Goal: Information Seeking & Learning: Learn about a topic

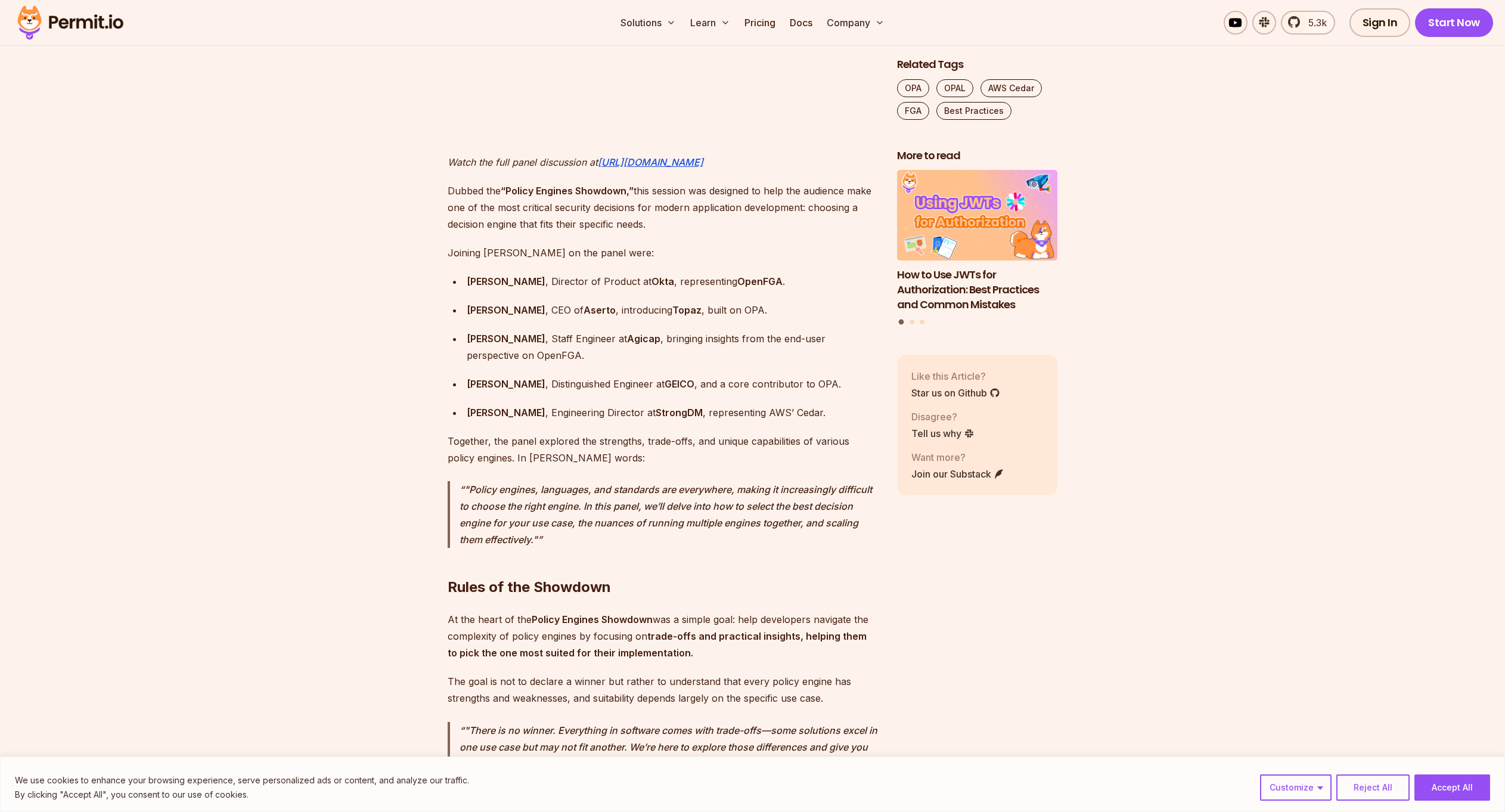
scroll to position [854, 0]
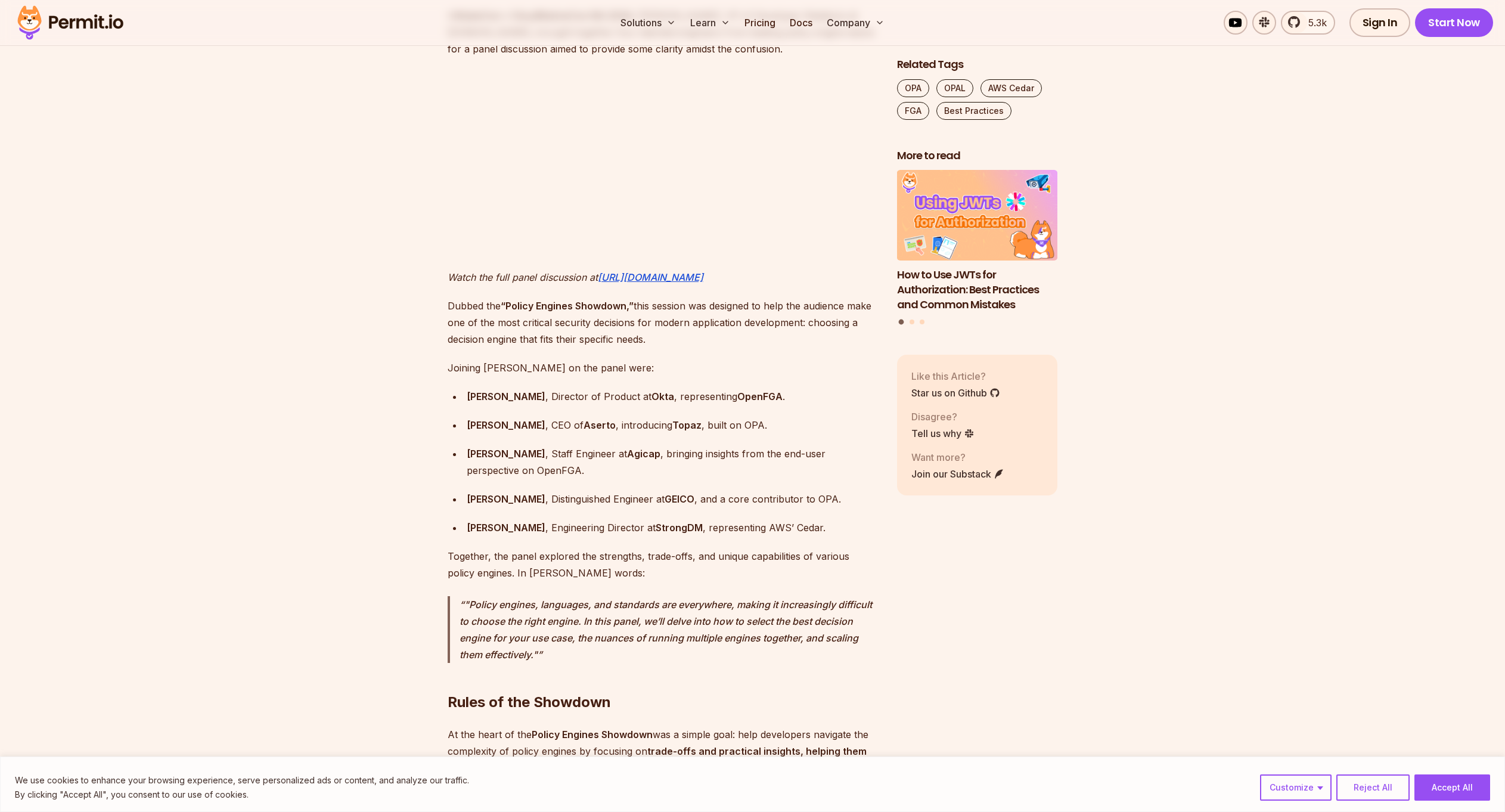
click at [486, 390] on strong "Andres Aguiar" at bounding box center [506, 396] width 79 height 12
copy strong "Andres"
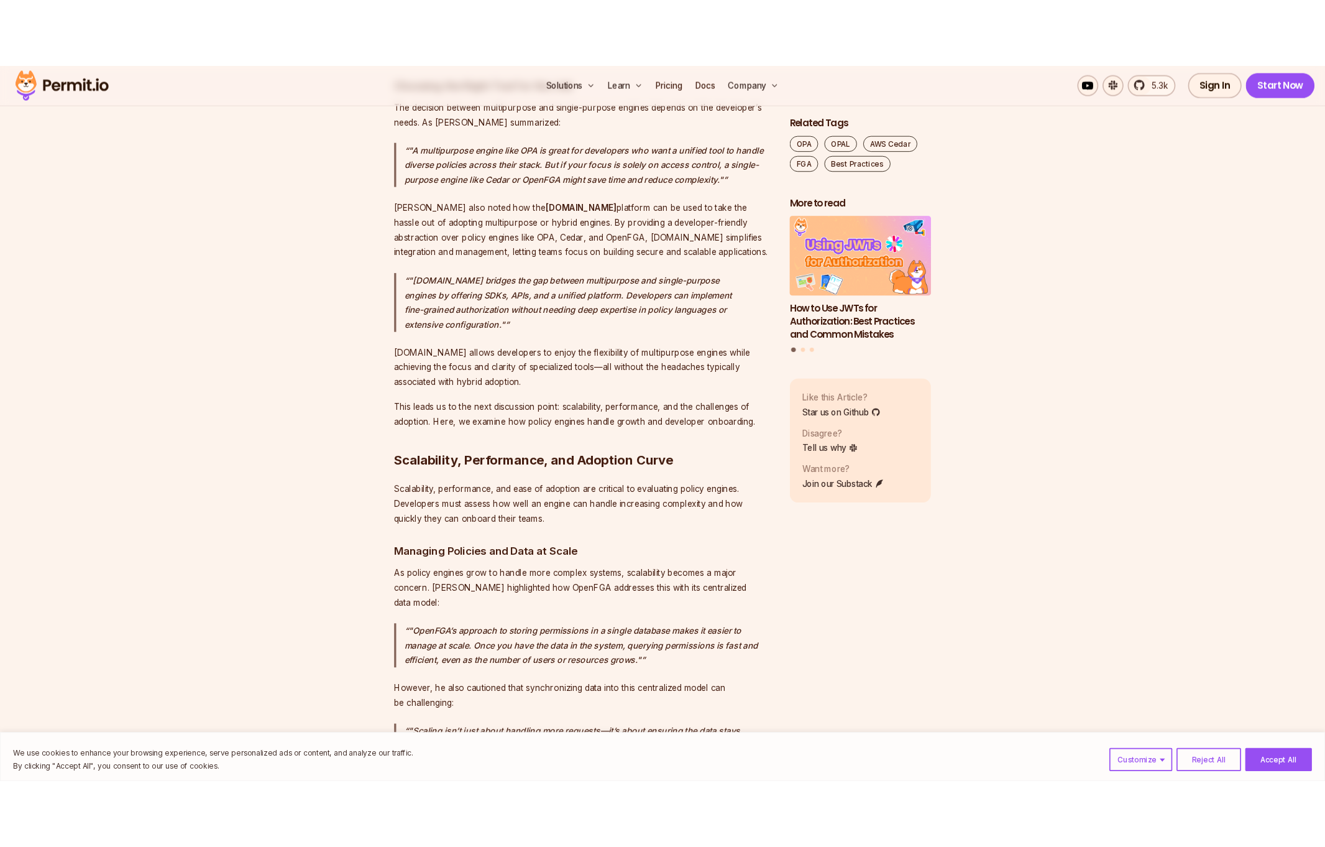
scroll to position [863, 0]
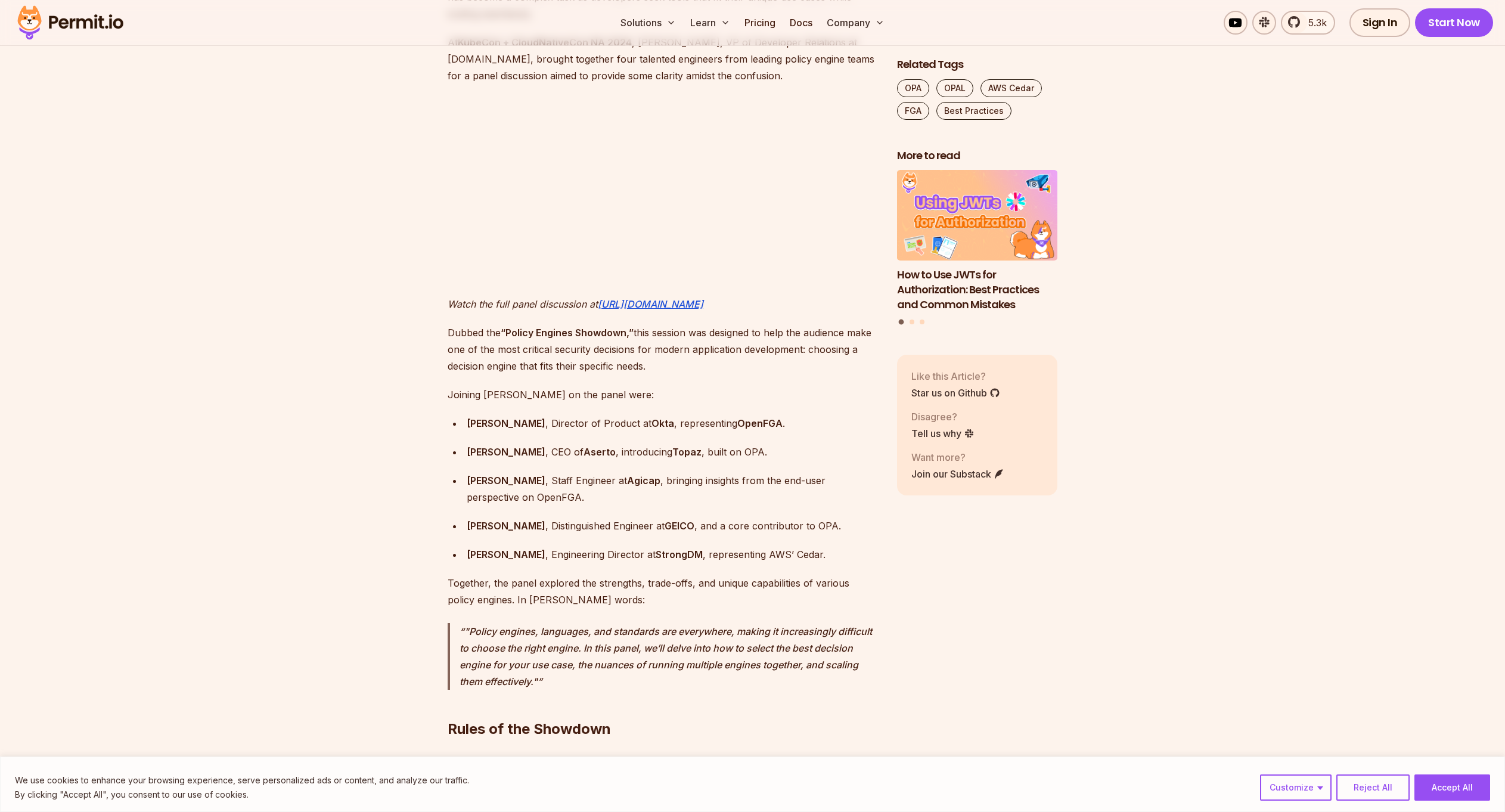
click at [1380, 781] on button "Reject All" at bounding box center [1373, 786] width 73 height 26
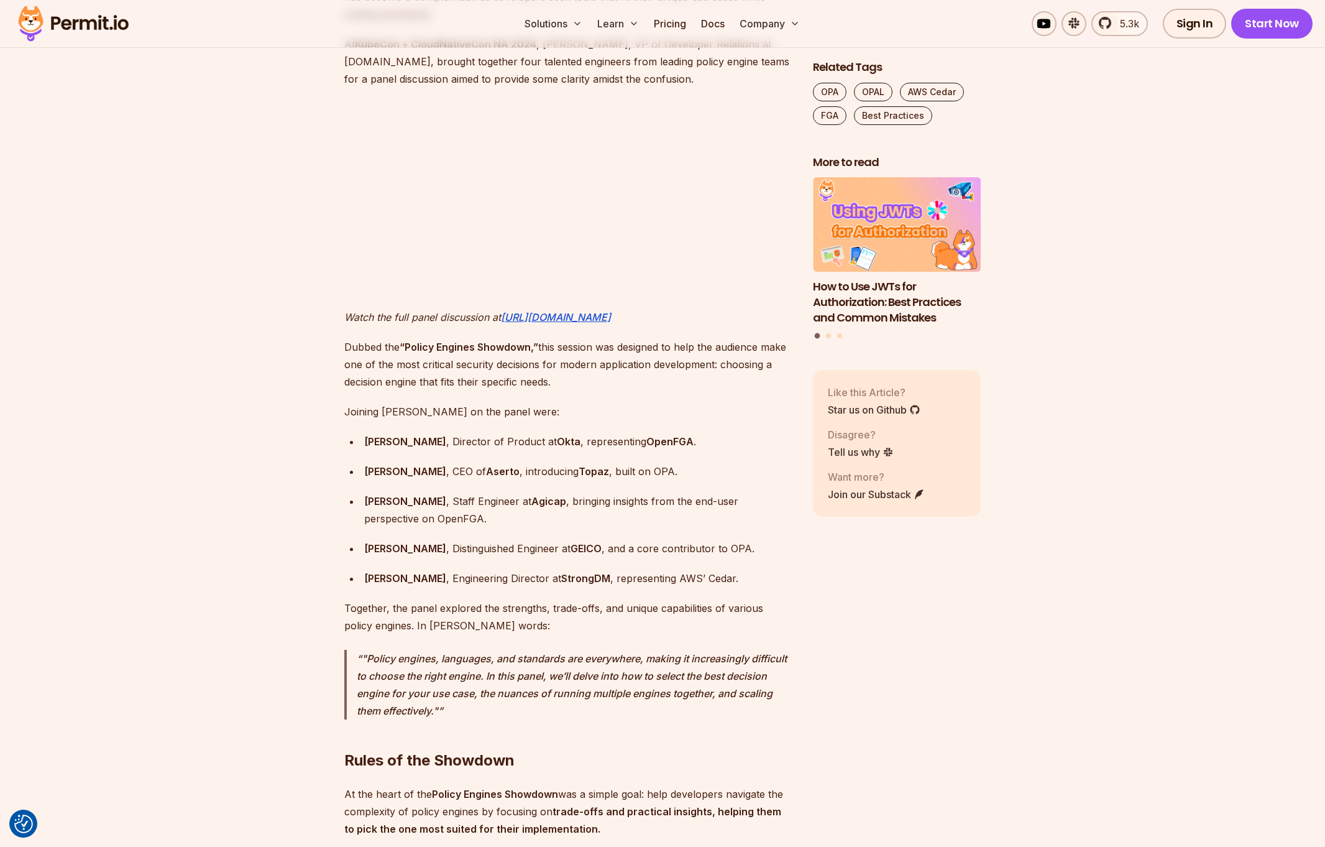
click at [101, 32] on img at bounding box center [73, 23] width 122 height 42
click at [560, 311] on em "https://www.youtube.com/watch?v=AVA32aYObRE" at bounding box center [556, 317] width 110 height 12
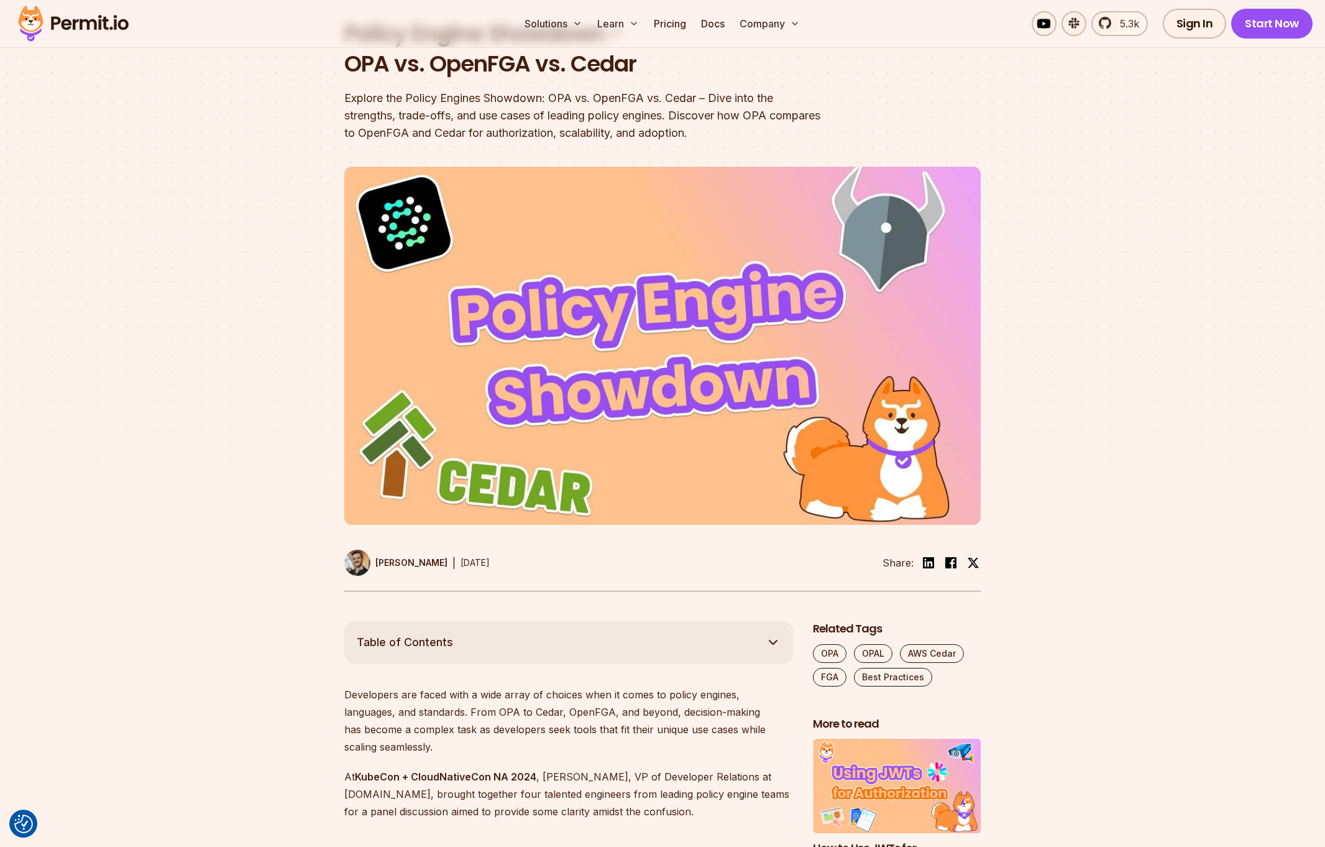
scroll to position [0, 0]
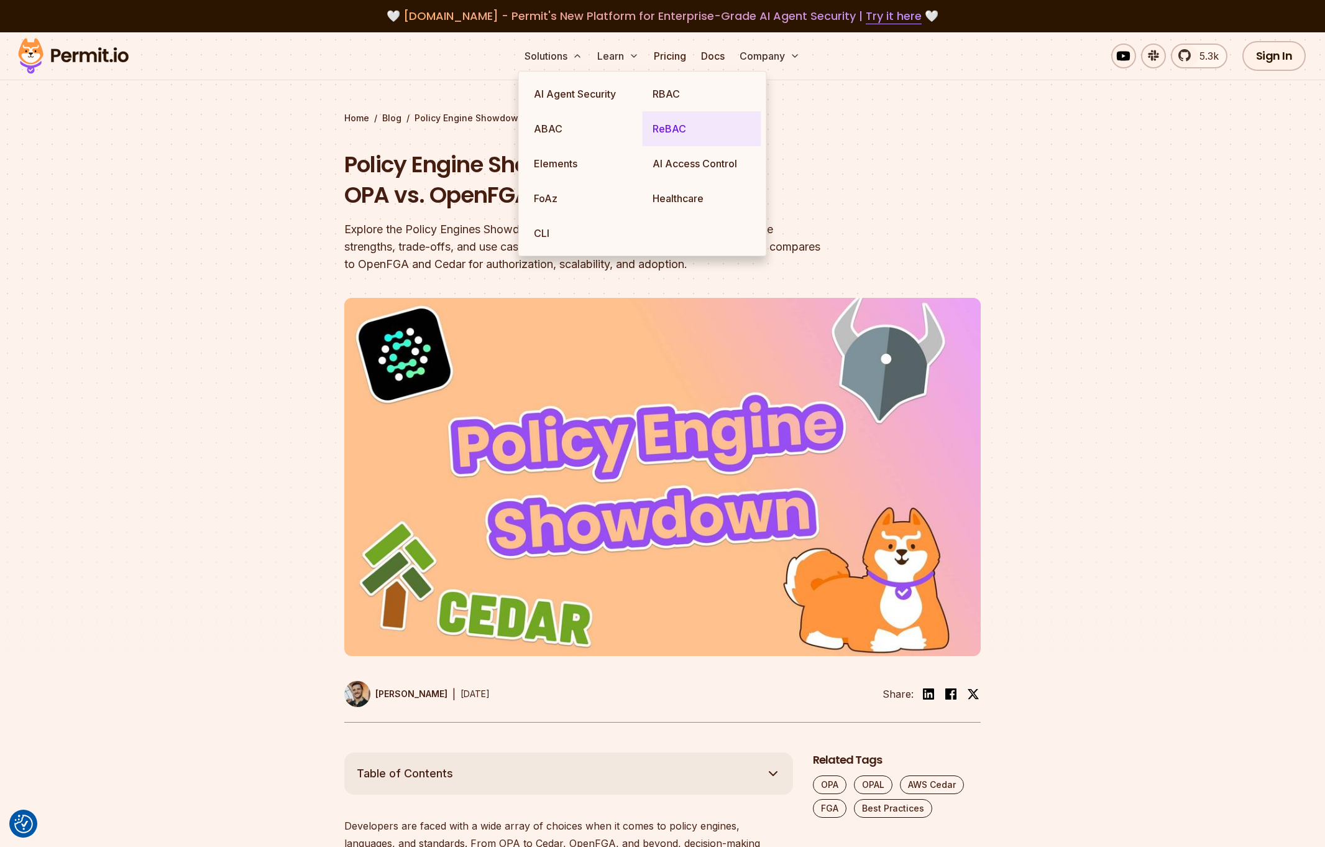
click at [656, 127] on link "ReBAC" at bounding box center [702, 128] width 119 height 35
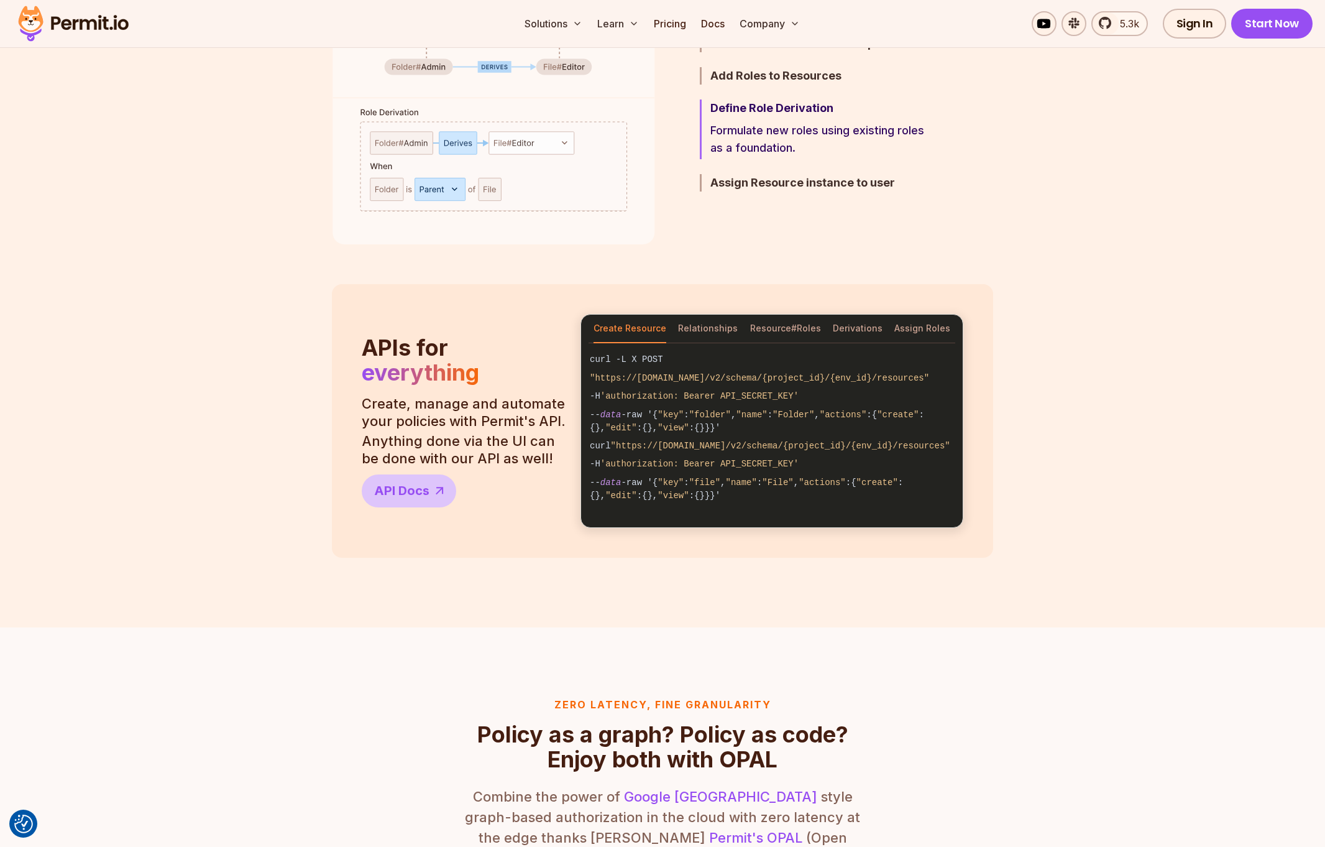
scroll to position [865, 0]
click at [701, 333] on button "Relationships" at bounding box center [708, 328] width 60 height 29
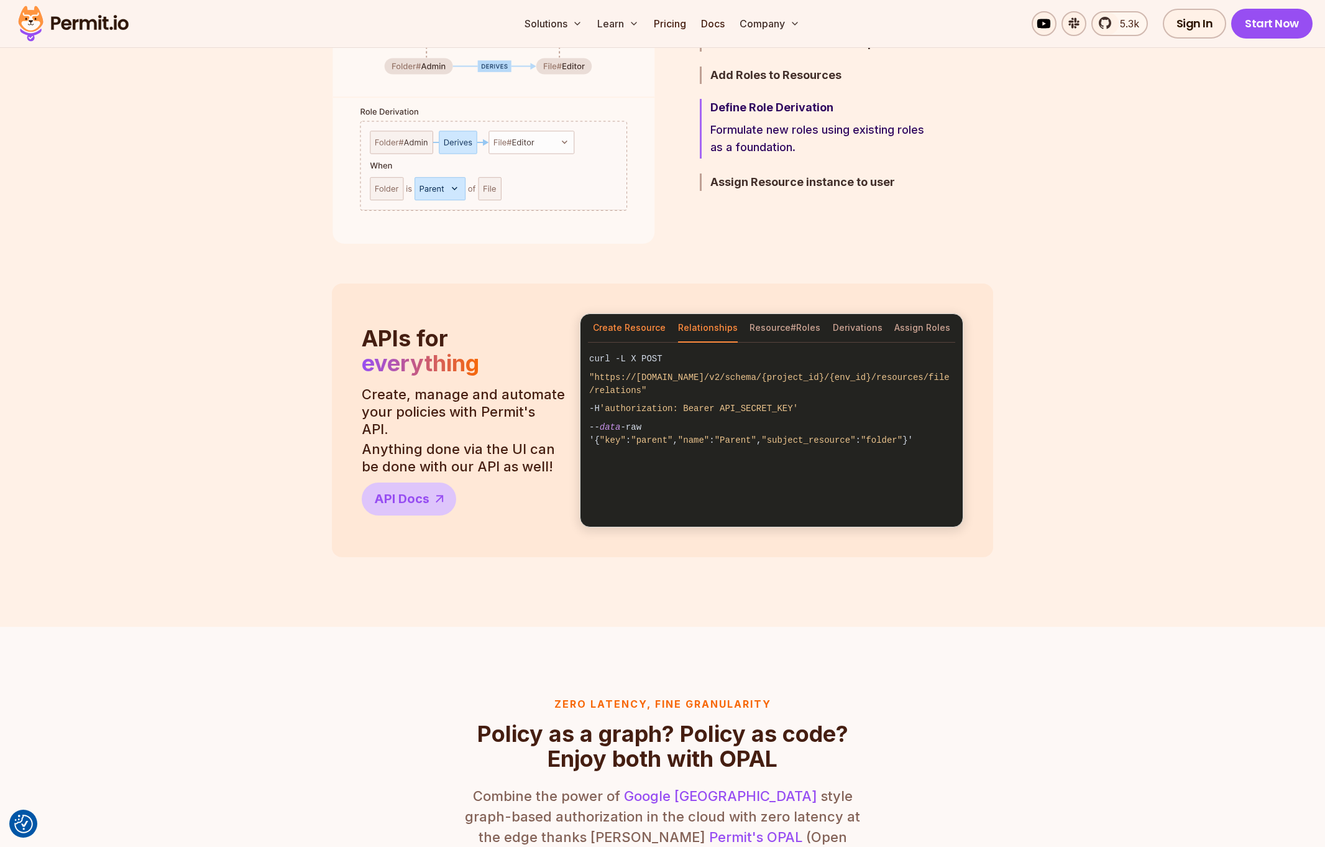
click at [637, 331] on button "Create Resource" at bounding box center [629, 328] width 73 height 29
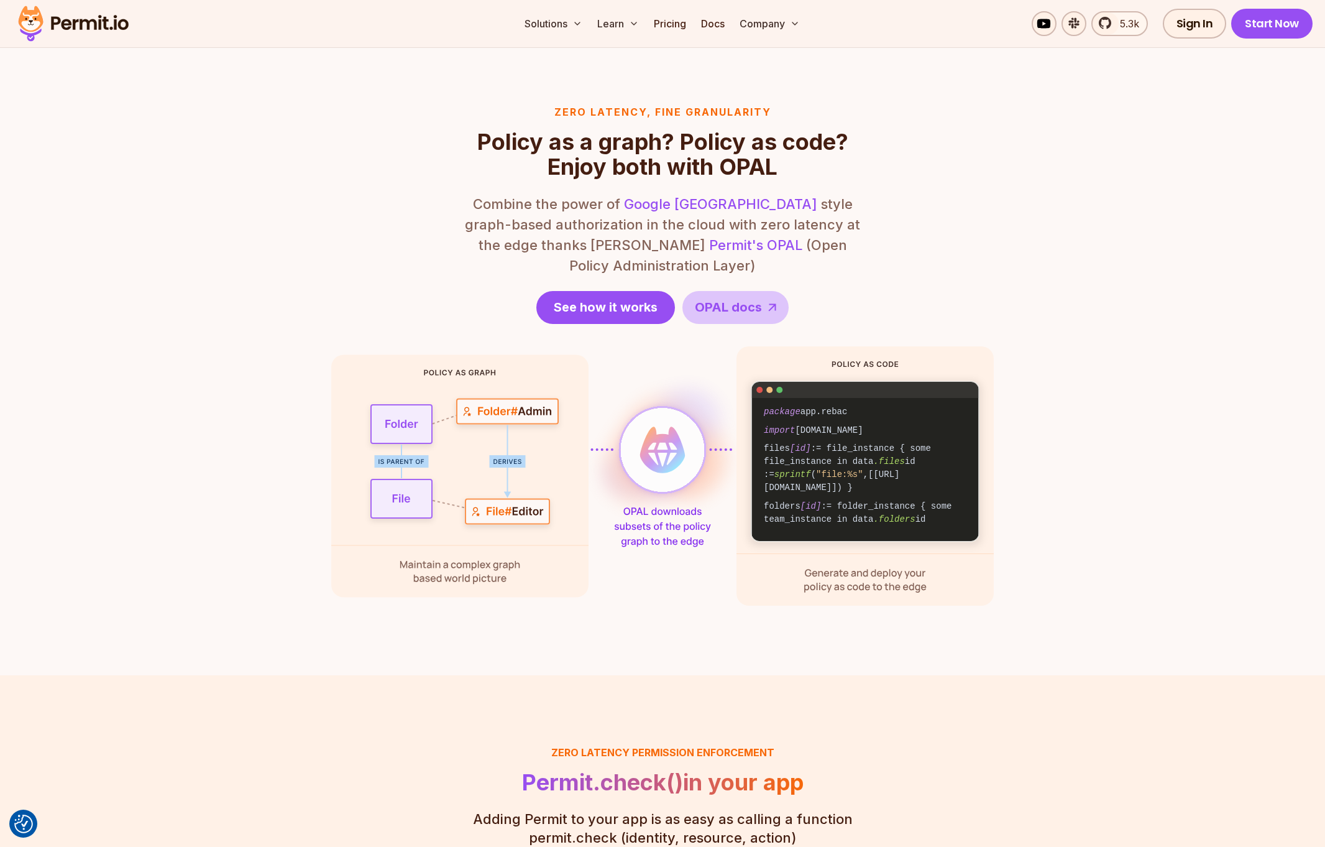
scroll to position [1444, 0]
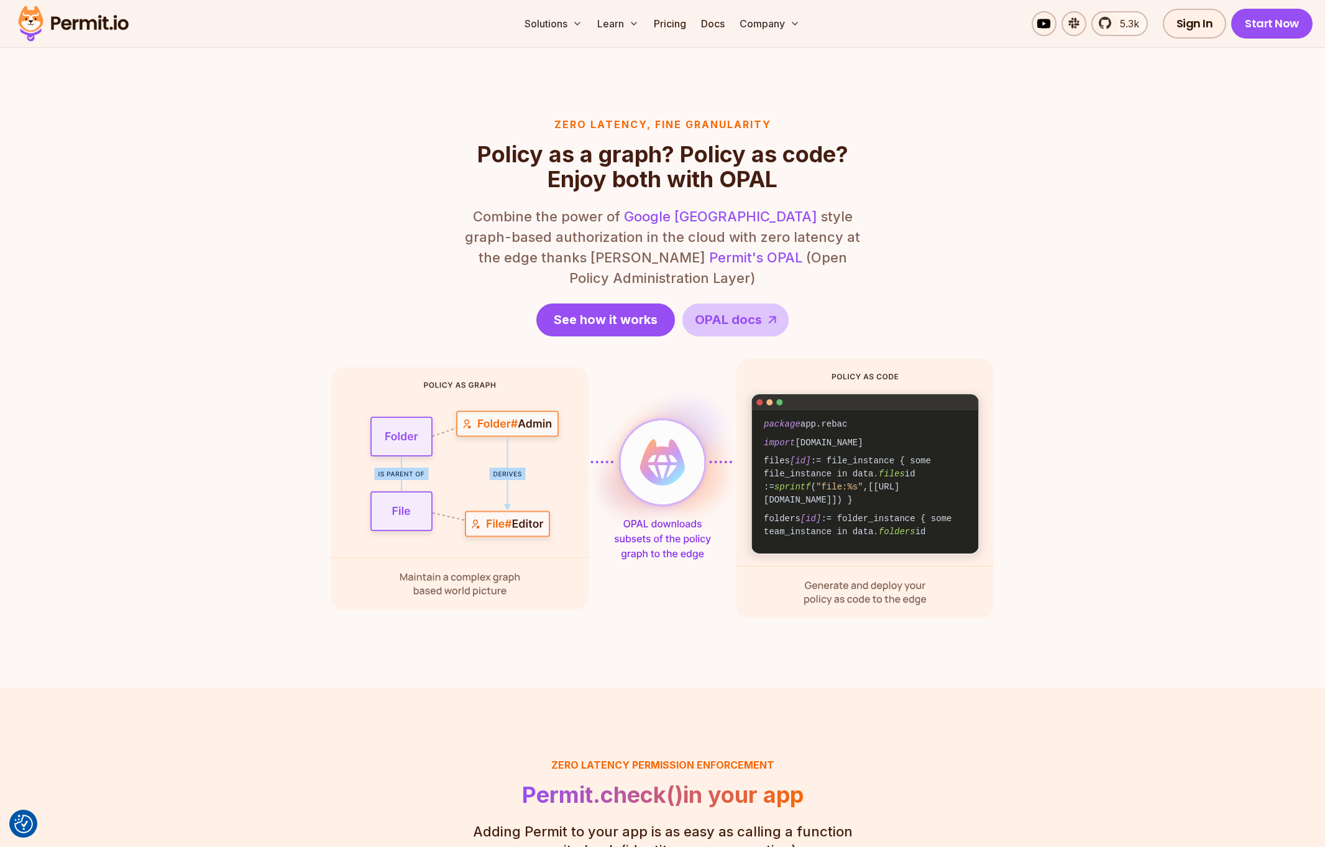
click at [937, 638] on section "Zero latency, fine granularity Policy as a graph? Policy as code? Enjoy both wi…" at bounding box center [662, 367] width 1325 height 640
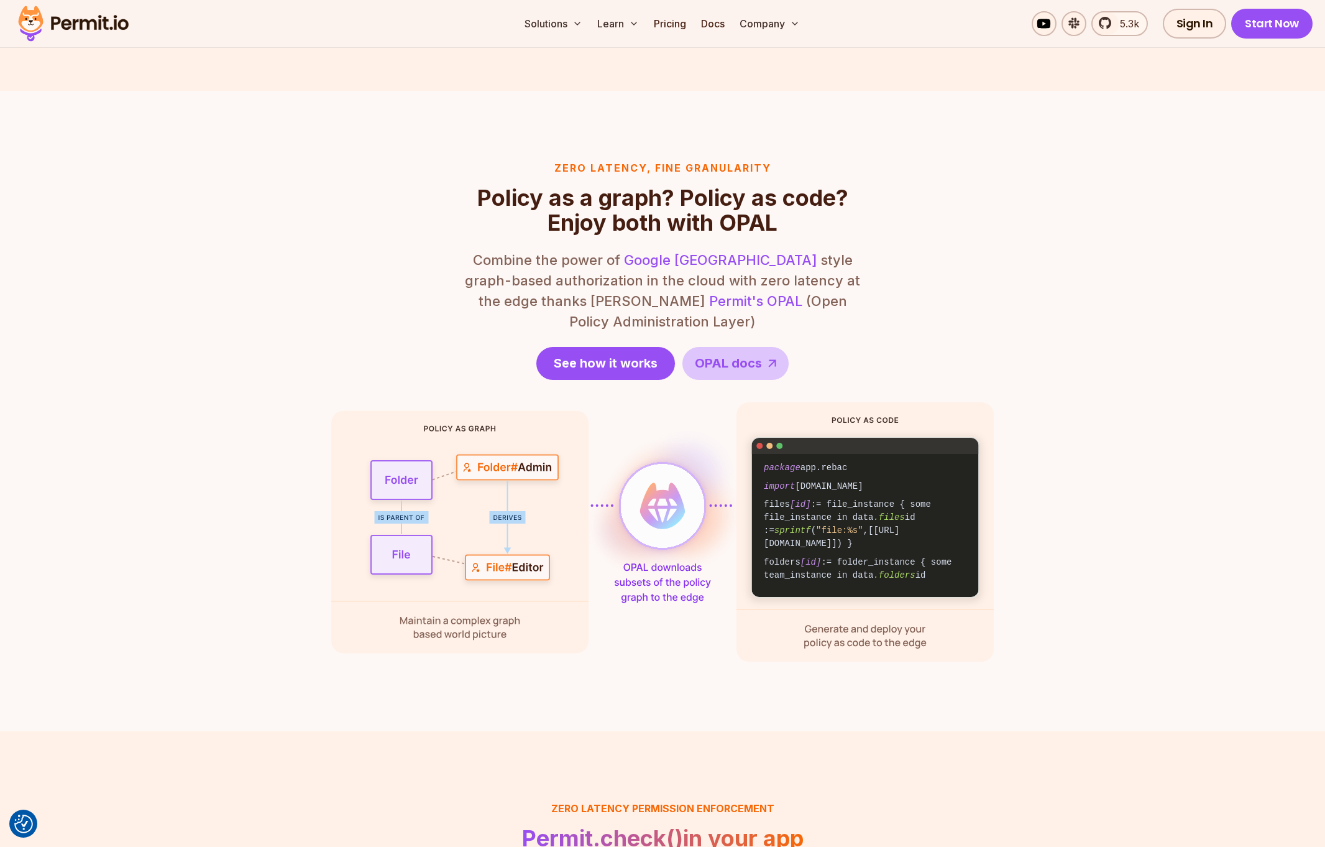
scroll to position [1398, 0]
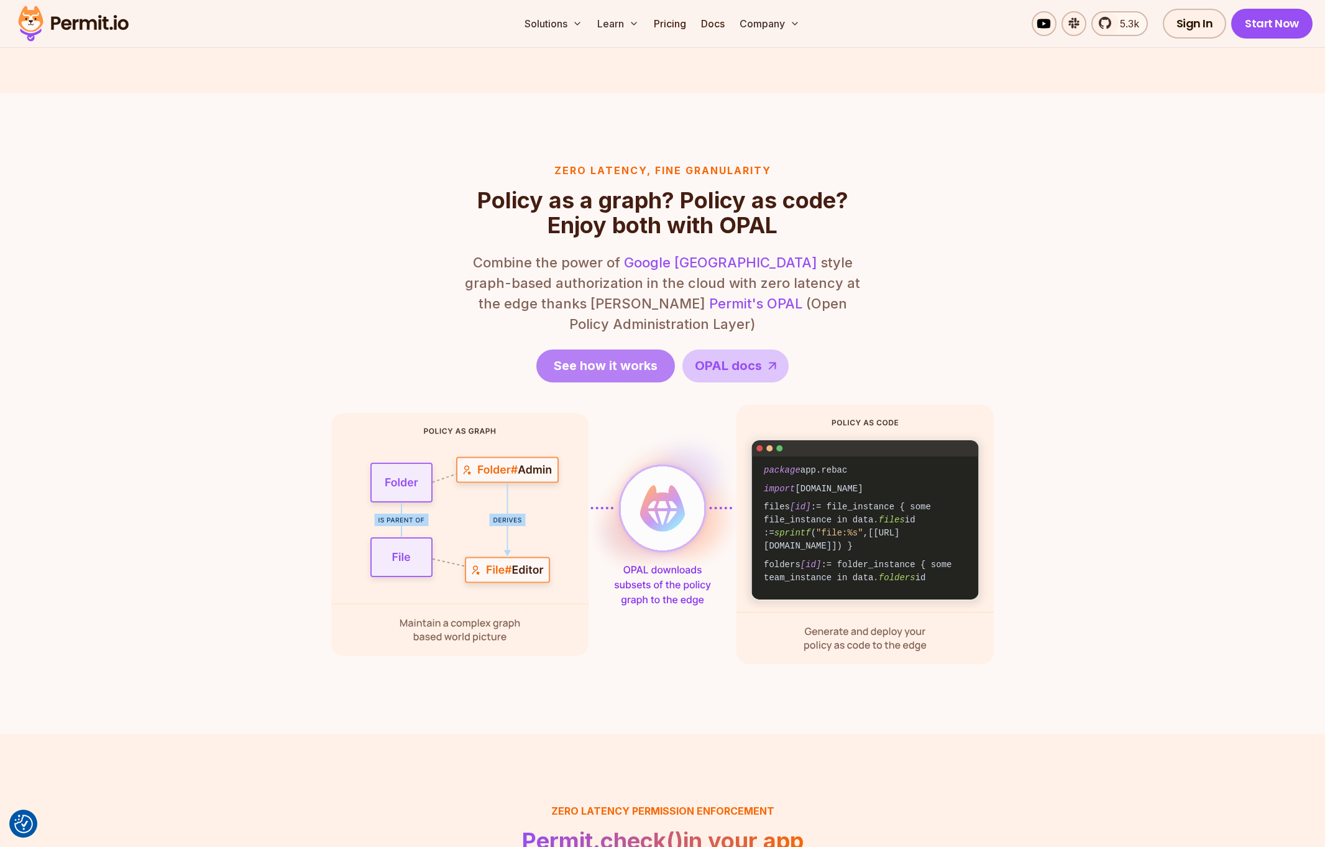
click at [626, 357] on span "See how it works" at bounding box center [606, 365] width 104 height 17
click at [732, 357] on span "OPAL docs" at bounding box center [728, 365] width 67 height 17
click at [1123, 290] on section "Zero latency, fine granularity Policy as a graph? Policy as code? Enjoy both wi…" at bounding box center [662, 413] width 1325 height 640
click at [1127, 11] on link "5.3k" at bounding box center [1119, 23] width 57 height 25
click at [1210, 204] on section "Zero latency, fine granularity Policy as a graph? Policy as code? Enjoy both wi…" at bounding box center [662, 413] width 1325 height 640
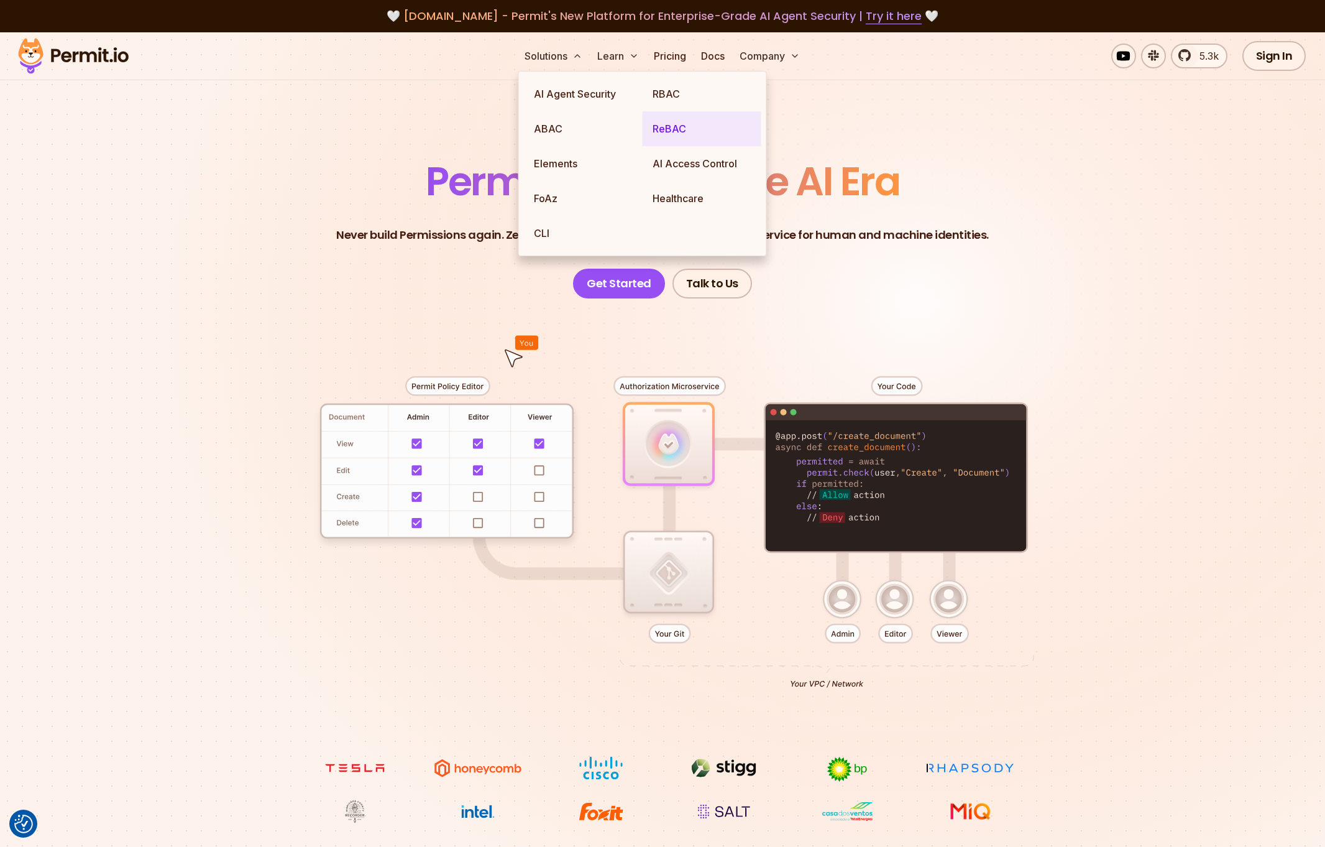
click at [674, 129] on link "ReBAC" at bounding box center [702, 128] width 119 height 35
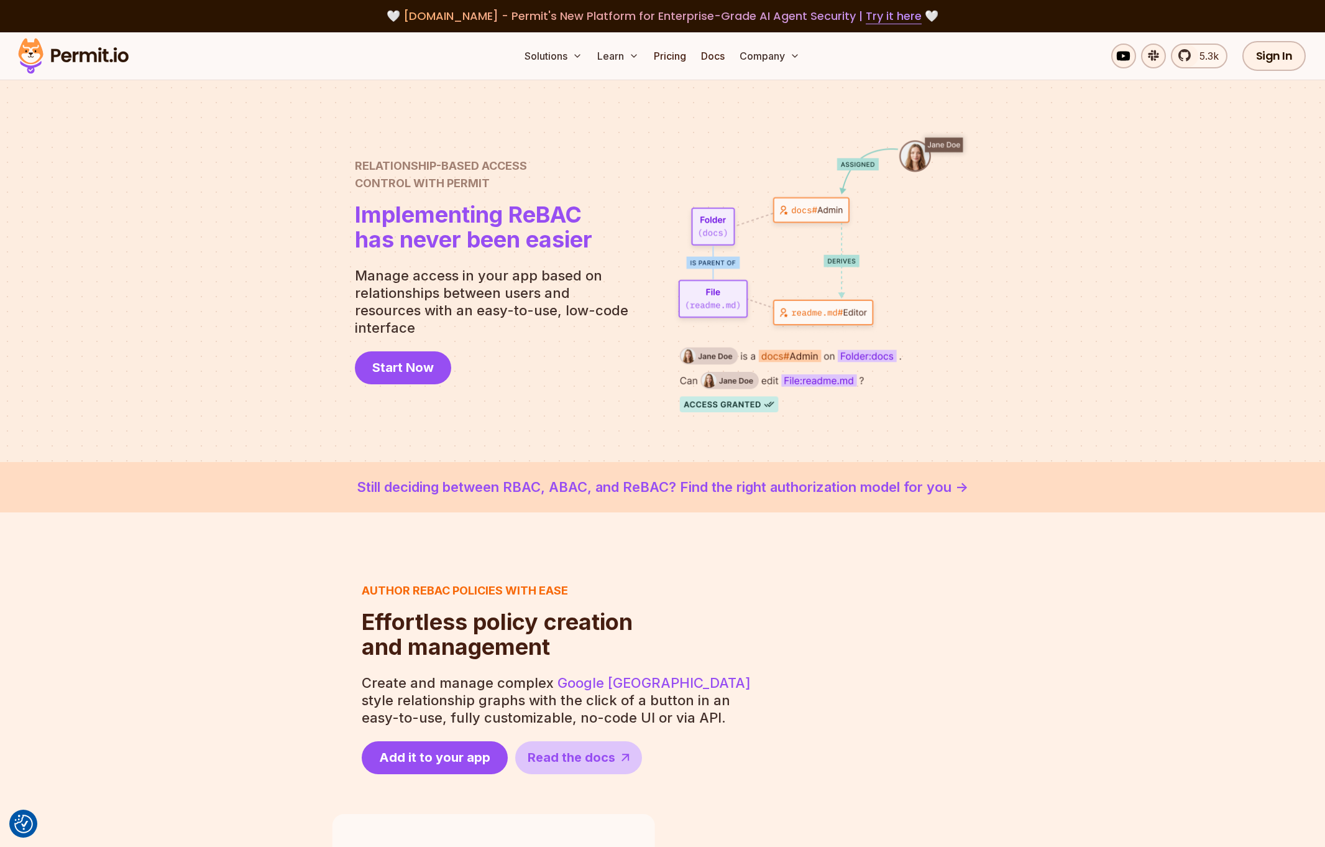
click at [259, 356] on div at bounding box center [662, 271] width 1325 height 382
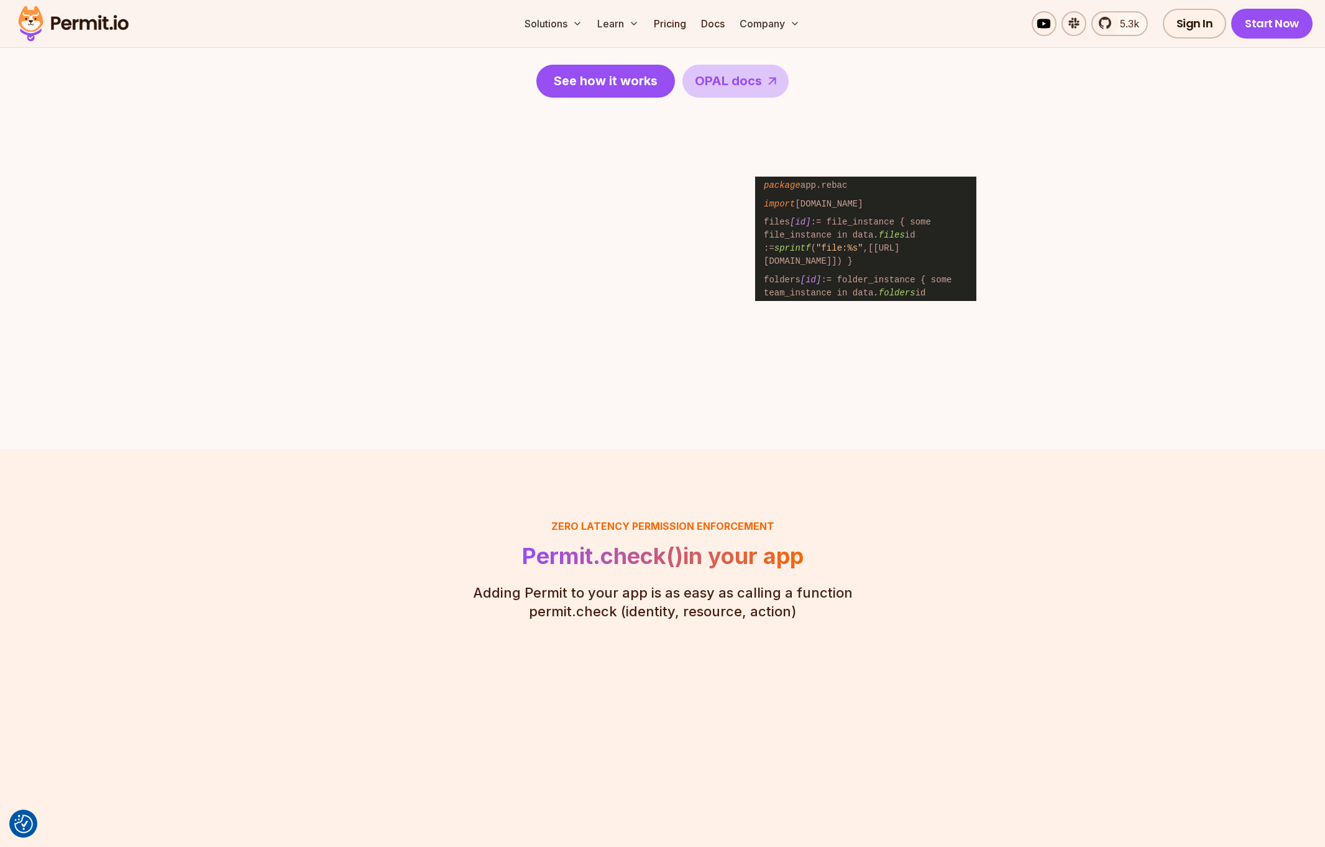
scroll to position [1695, 0]
